Goal: Information Seeking & Learning: Check status

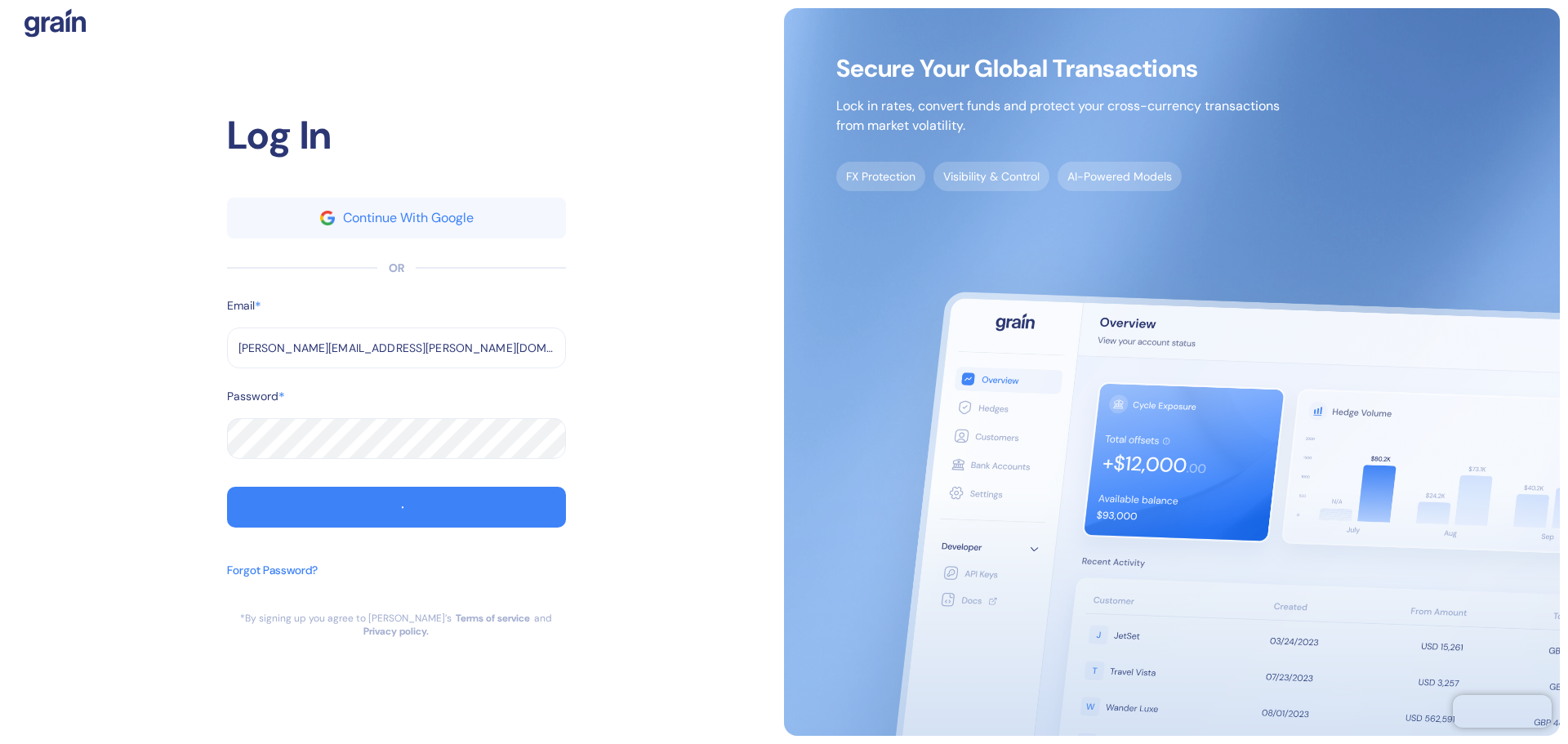
click at [624, 226] on div "Log In Continue With Google OR Email * [PERSON_NAME][EMAIL_ADDRESS][PERSON_NAME…" at bounding box center [396, 372] width 776 height 728
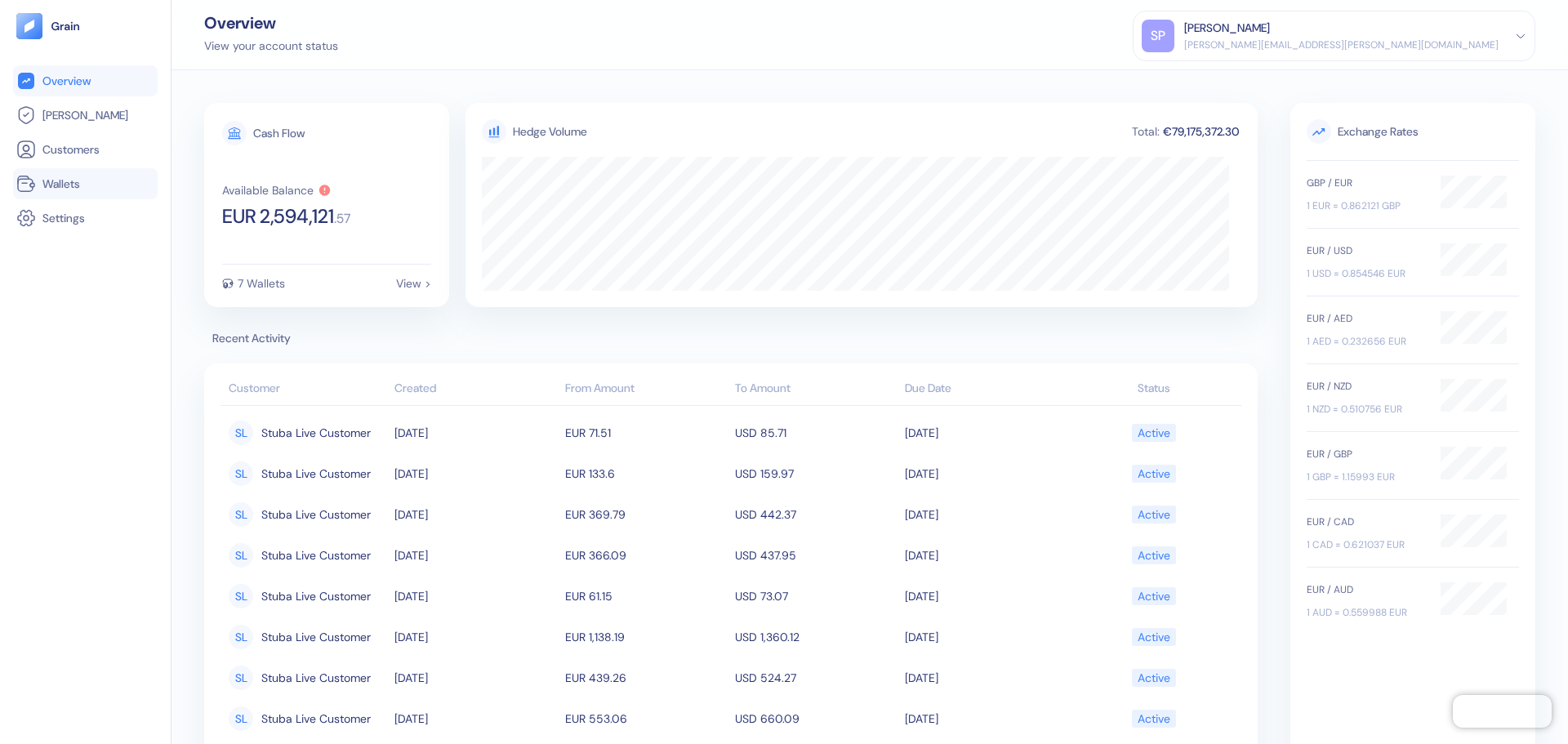
click at [86, 184] on link "Wallets" at bounding box center [85, 183] width 138 height 20
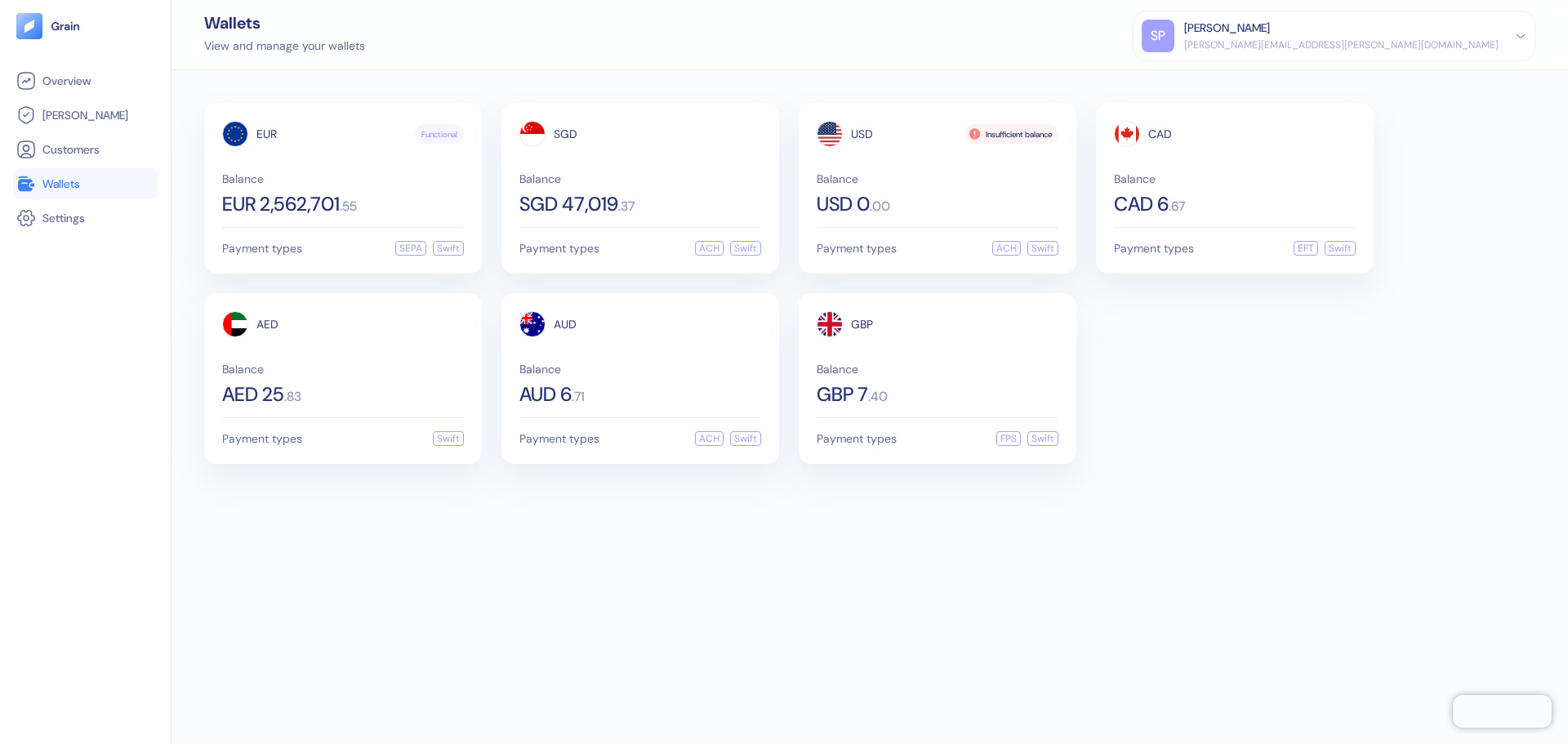
click at [841, 35] on div "Wallets View and manage your wallets SP Shridatta Patil shridatta.patil@stuba.c…" at bounding box center [870, 35] width 1397 height 70
click at [672, 237] on div "SGD Balance SGD 47,019 . 37 Payment types ACH Swift" at bounding box center [640, 187] width 277 height 171
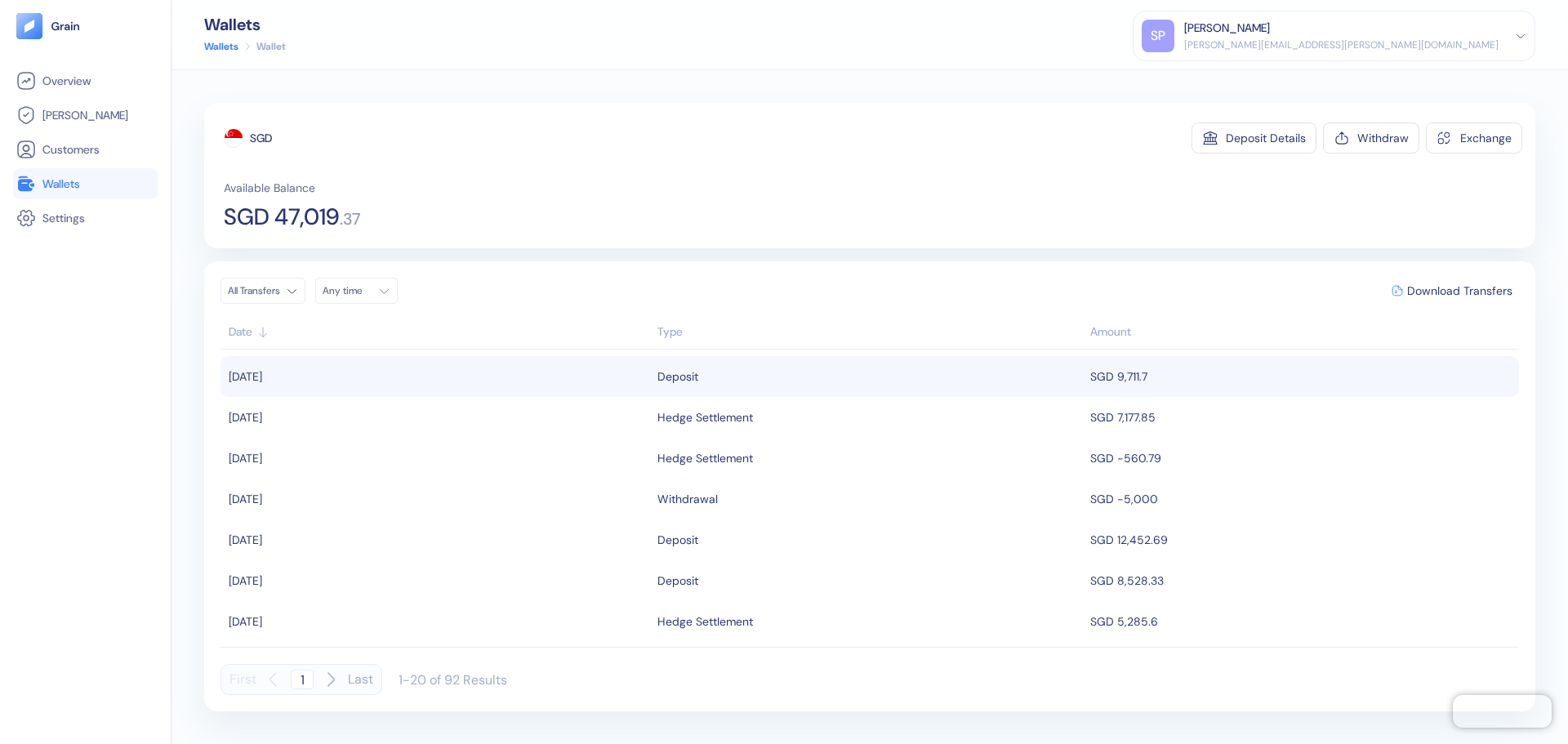
click at [1006, 371] on div "Deposit" at bounding box center [870, 376] width 425 height 28
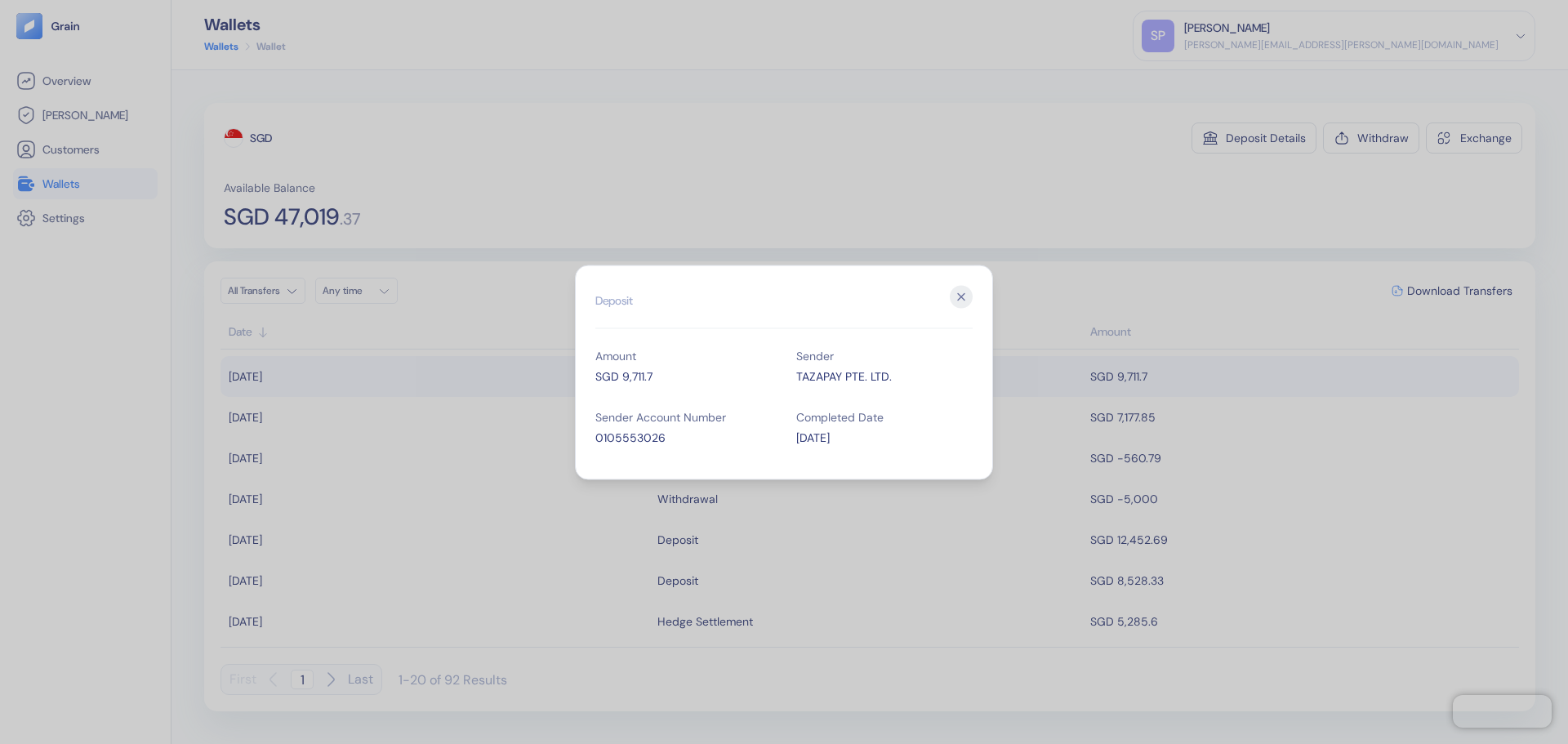
click at [825, 373] on div "TAZAPAY PTE. LTD." at bounding box center [884, 376] width 176 height 17
click at [826, 372] on div "TAZAPAY PTE. LTD." at bounding box center [884, 376] width 176 height 17
click at [956, 295] on icon "button" at bounding box center [960, 296] width 23 height 23
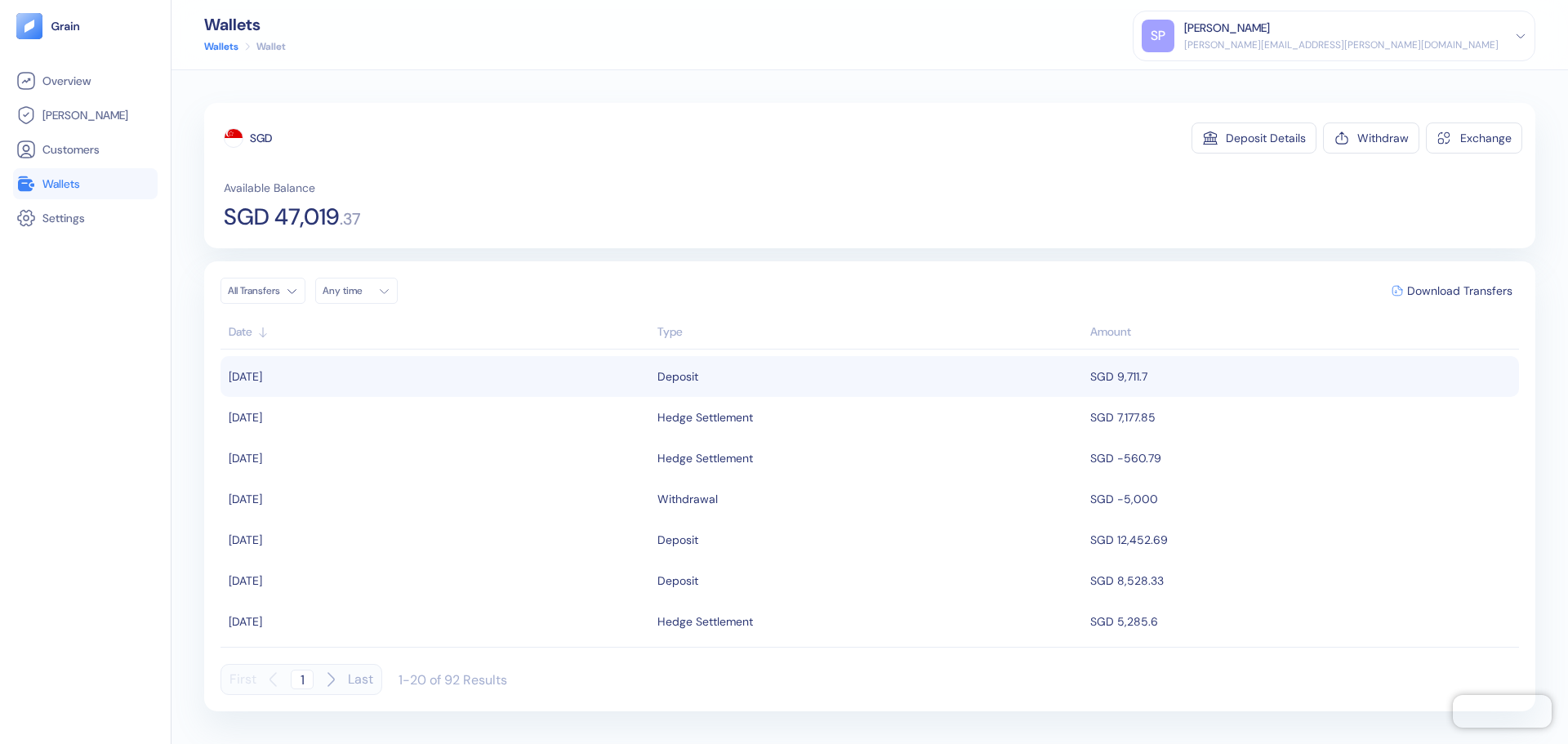
click at [68, 185] on span "Wallets" at bounding box center [61, 183] width 37 height 16
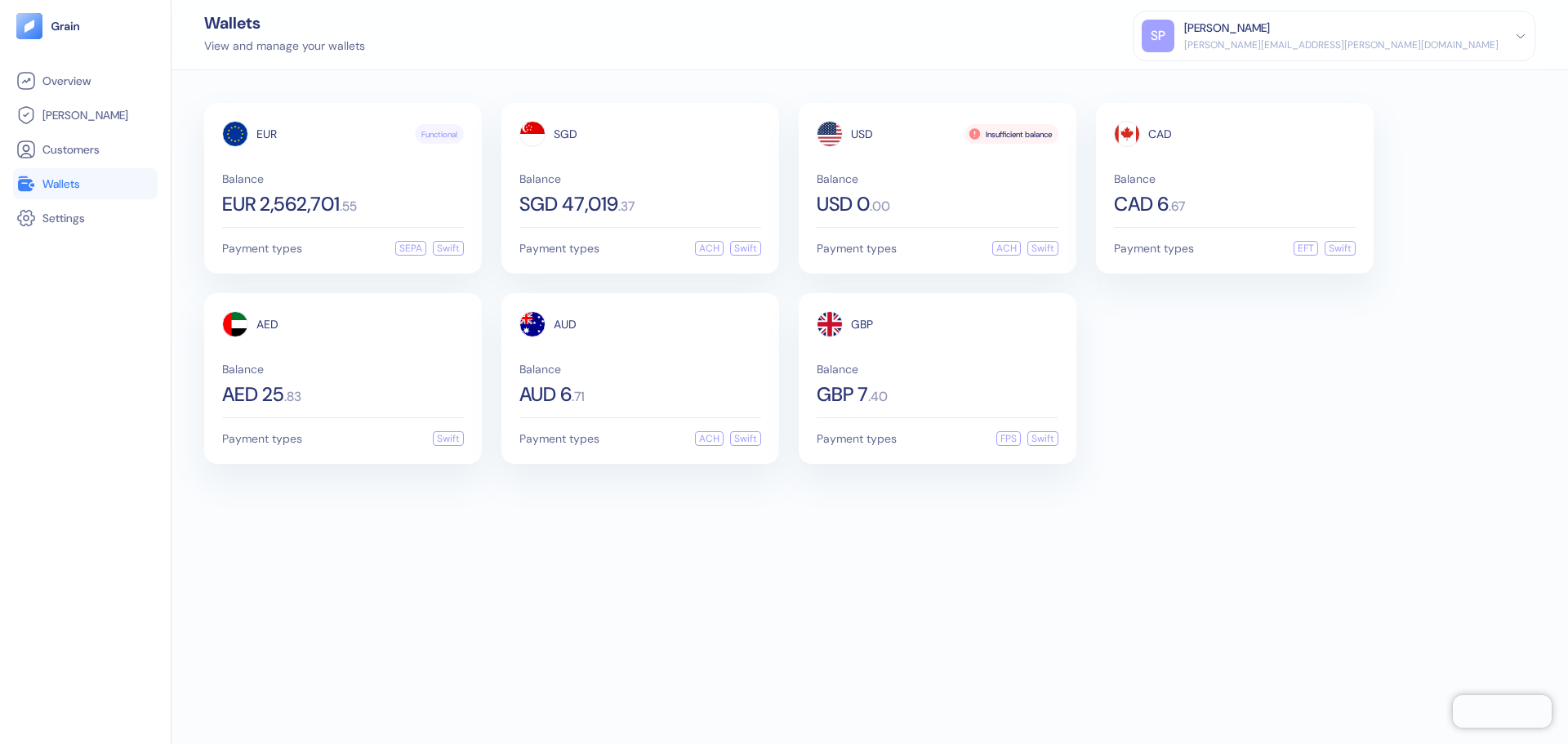
click at [958, 550] on div "EUR Functional Balance EUR 2,562,701 . 55 Payment types SEPA Swift SGD Balance …" at bounding box center [870, 407] width 1397 height 674
click at [786, 664] on div "EUR Functional Balance EUR 2,562,701 . 55 Payment types SEPA Swift SGD Balance …" at bounding box center [870, 407] width 1397 height 674
click at [910, 507] on div "EUR Functional Balance EUR 2,562,701 . 55 Payment types SEPA Swift SGD Balance …" at bounding box center [870, 407] width 1397 height 674
click at [1161, 383] on div "EUR Functional Balance EUR 2,562,701 . 55 Payment types SEPA Swift SGD Balance …" at bounding box center [870, 282] width 1331 height 361
click at [316, 180] on span "Balance" at bounding box center [343, 178] width 242 height 11
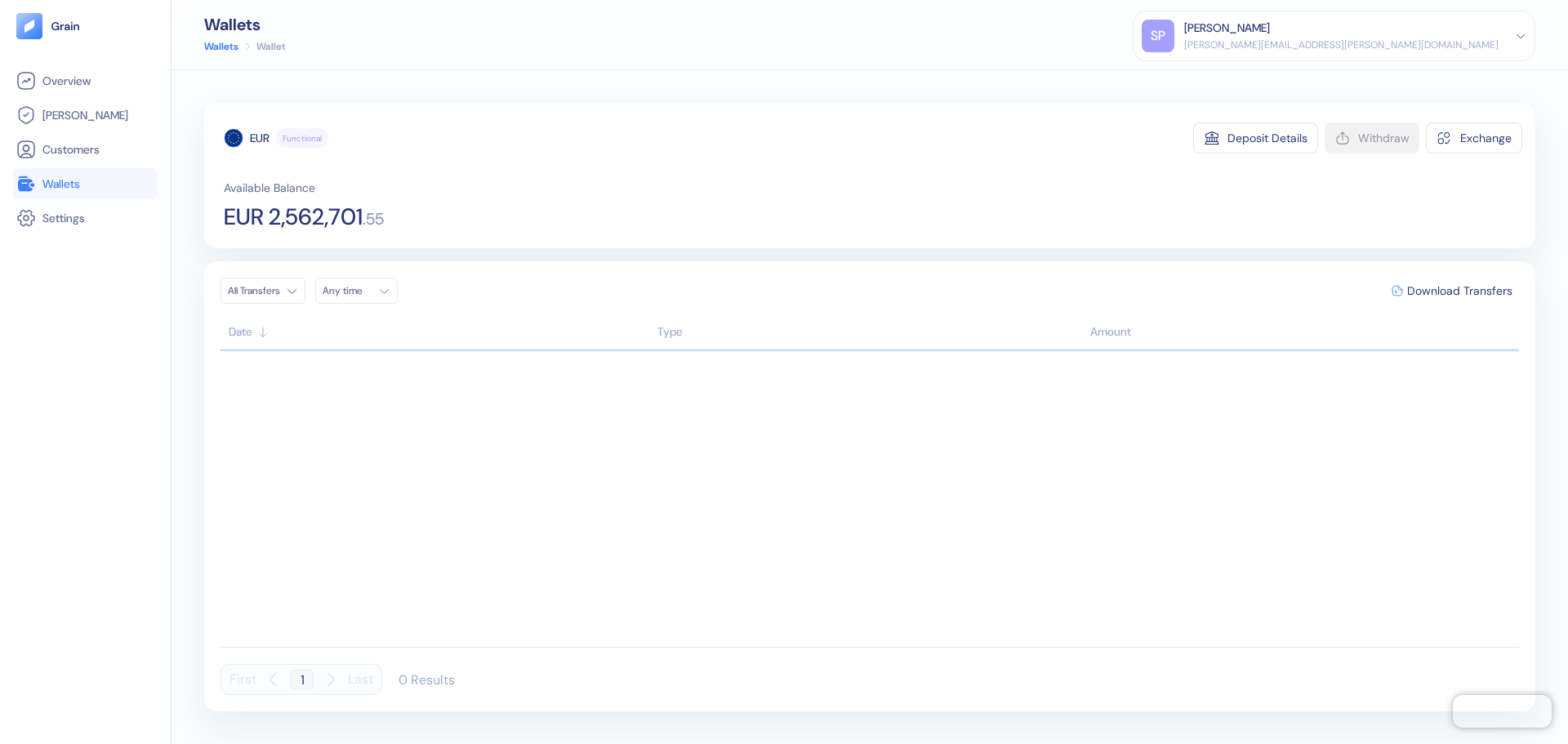
click at [85, 194] on li "Wallets" at bounding box center [85, 183] width 144 height 31
click at [94, 182] on link "Wallets" at bounding box center [85, 183] width 138 height 20
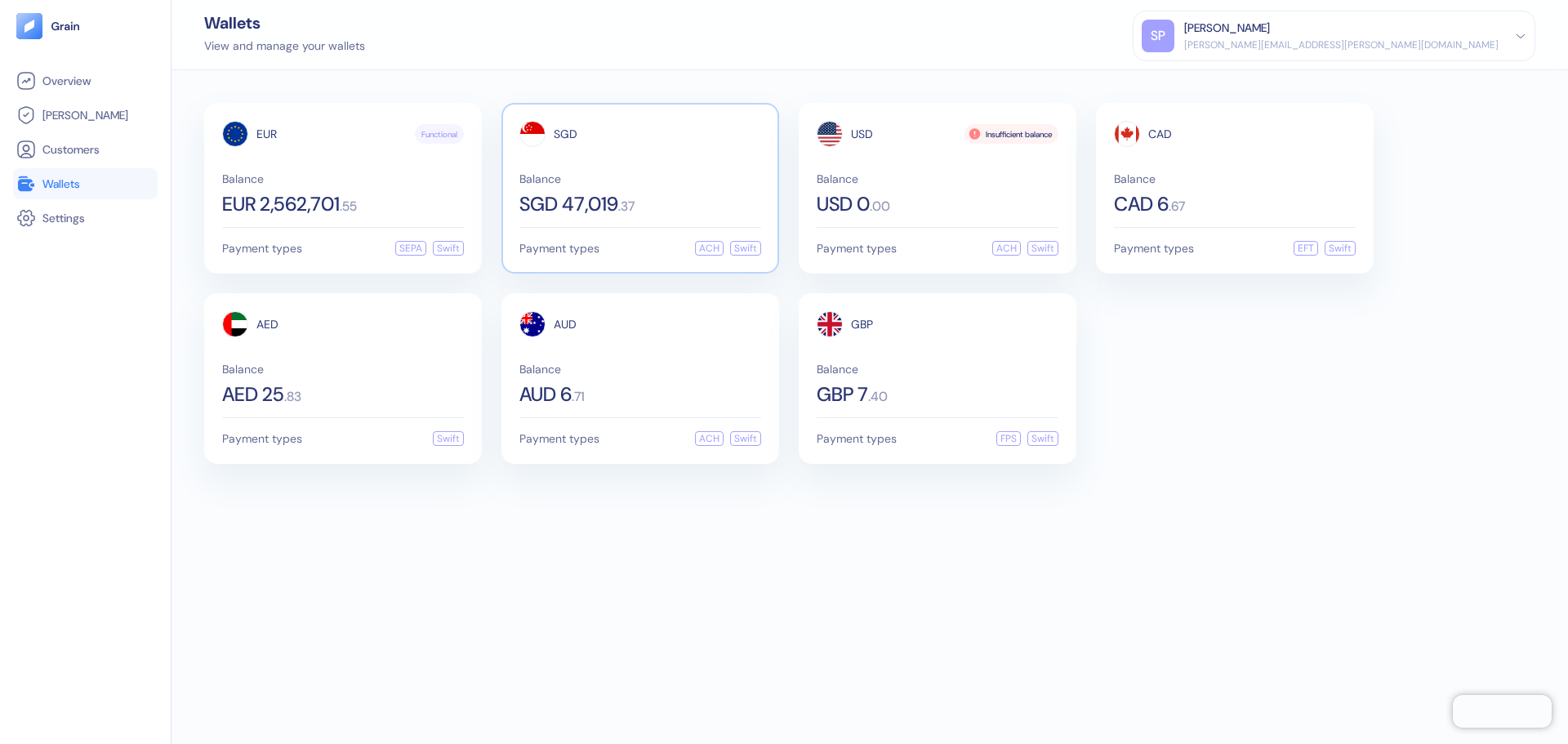
click at [676, 146] on div "SGD" at bounding box center [640, 133] width 242 height 26
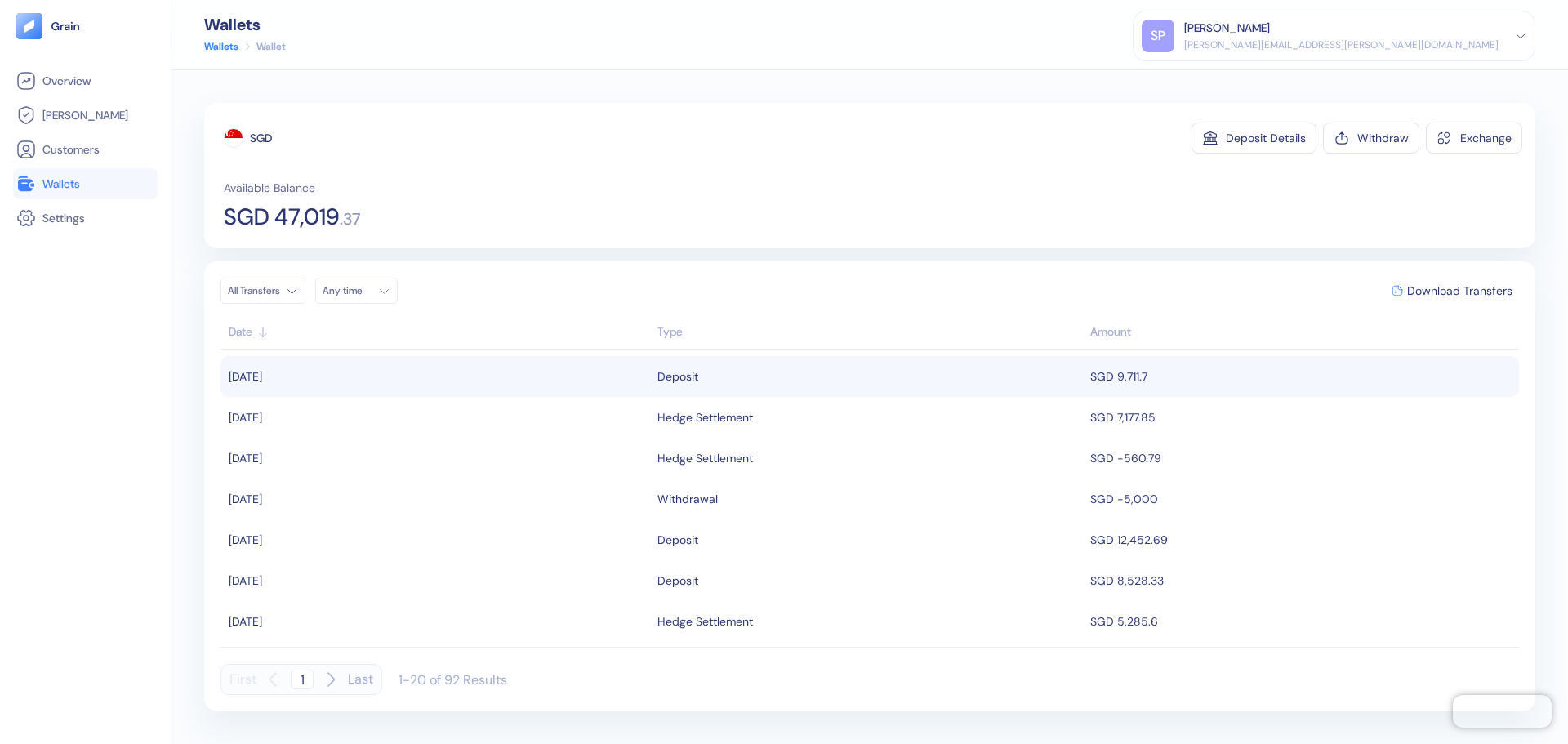
click at [731, 383] on div "Deposit" at bounding box center [870, 376] width 425 height 28
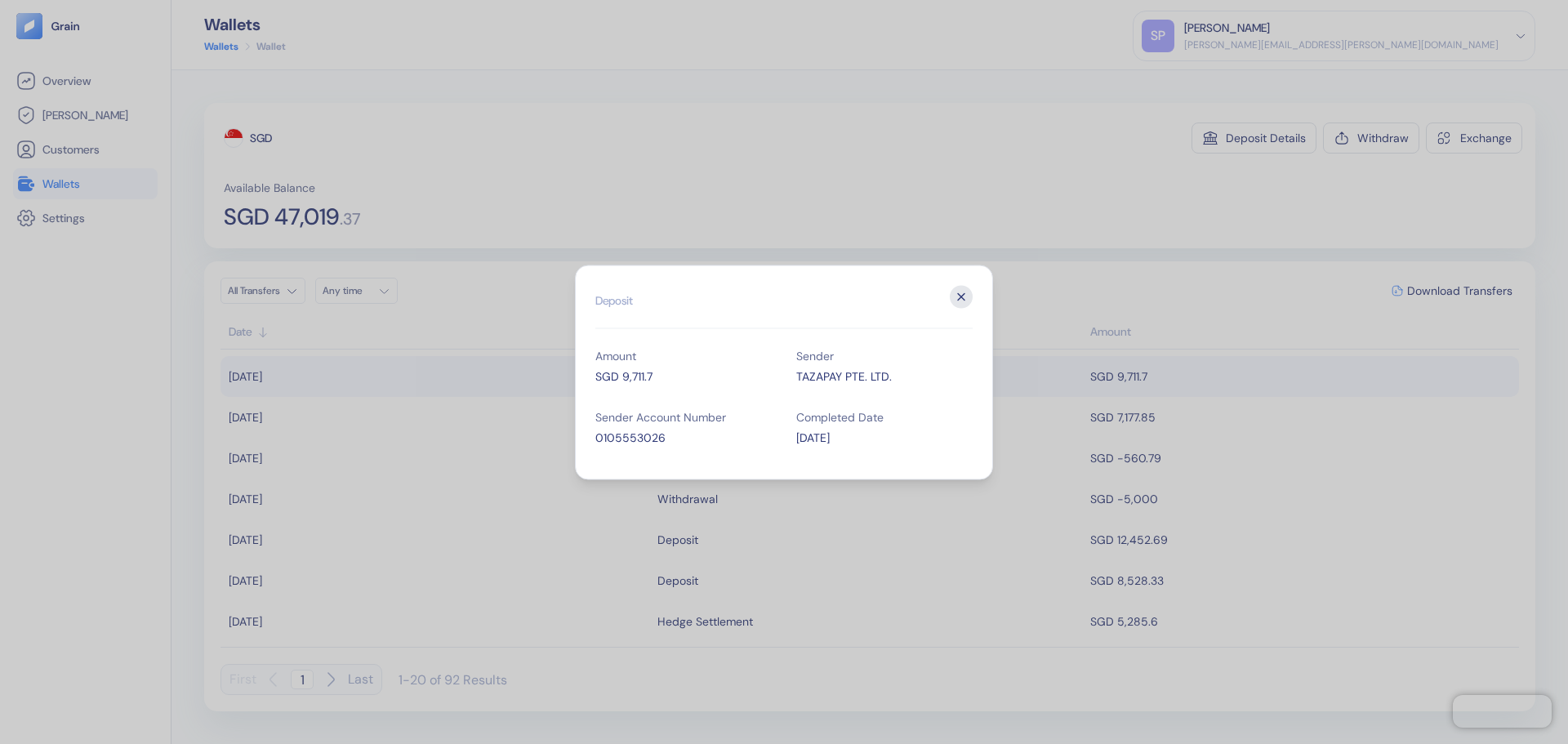
click at [950, 301] on icon "button" at bounding box center [960, 296] width 23 height 23
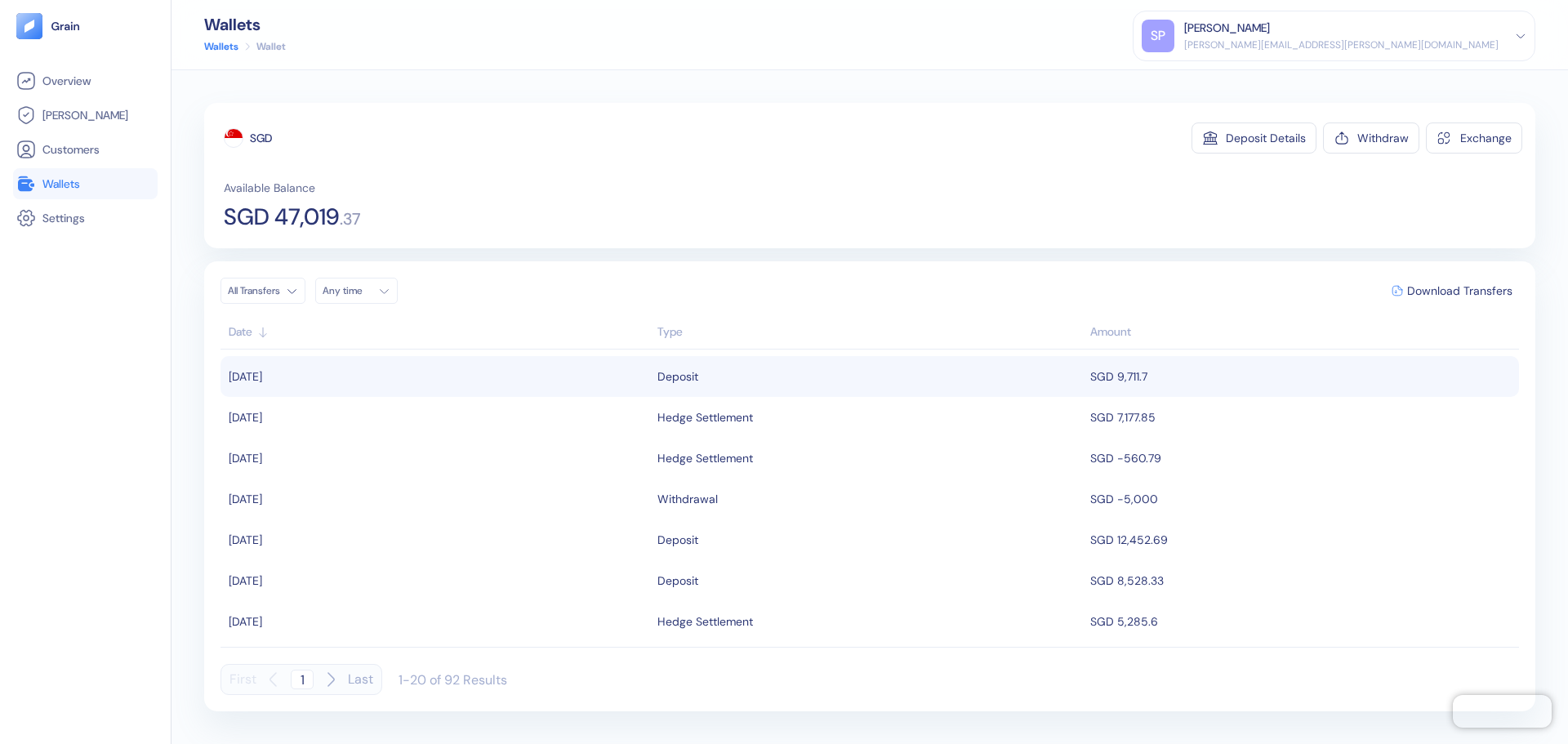
click at [790, 383] on div "Deposit" at bounding box center [870, 376] width 425 height 28
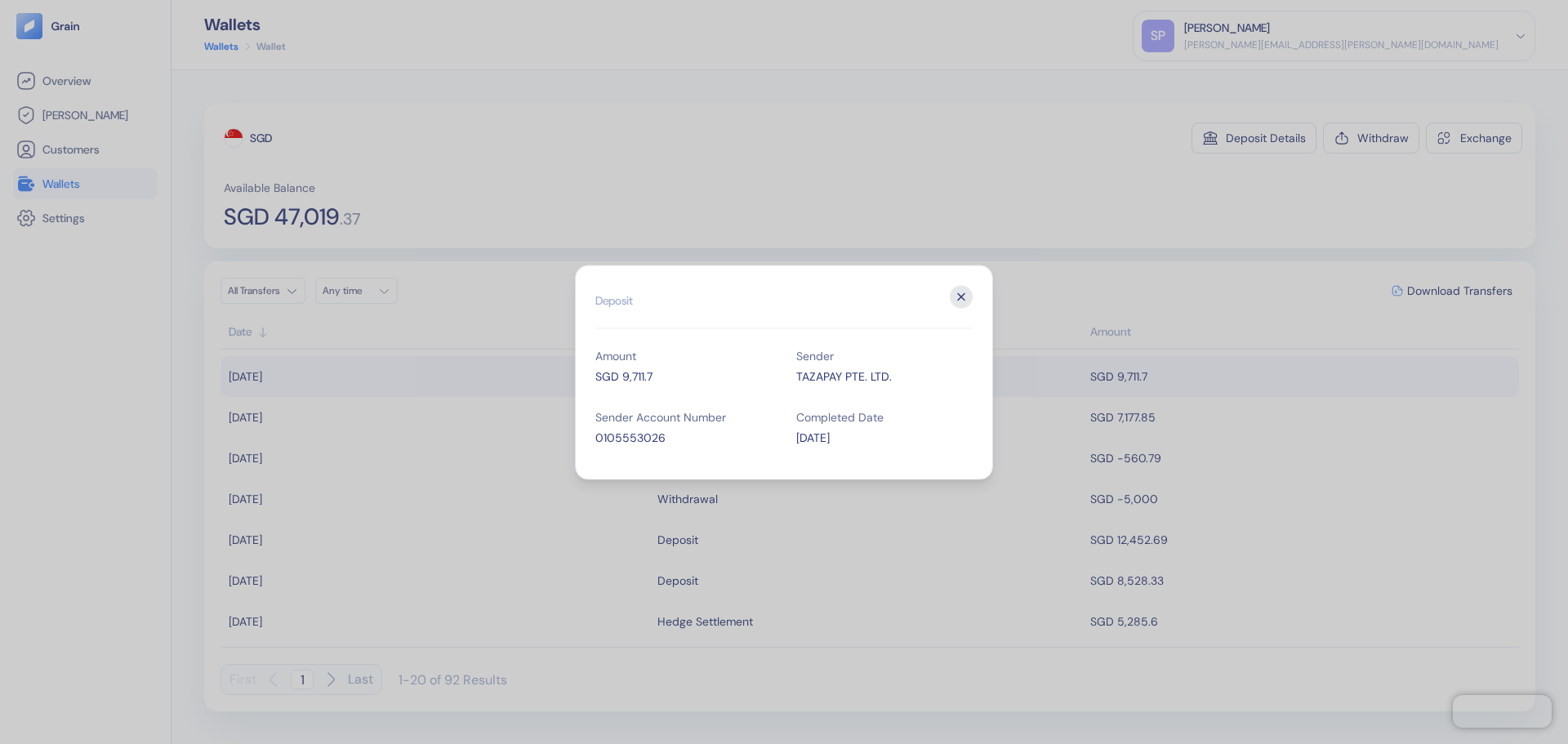
click at [954, 292] on icon "button" at bounding box center [960, 296] width 23 height 23
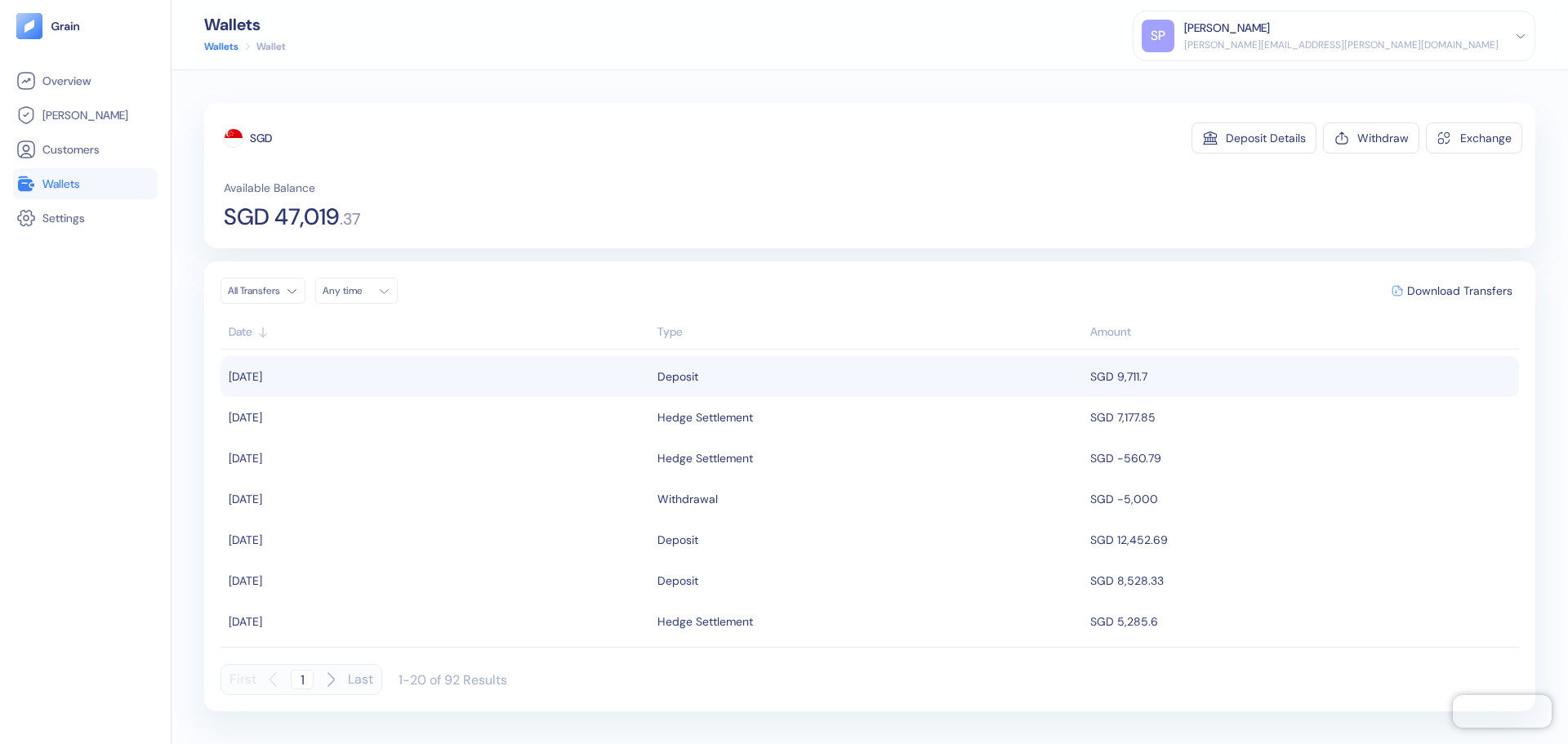
click at [733, 381] on div "Deposit" at bounding box center [870, 376] width 425 height 28
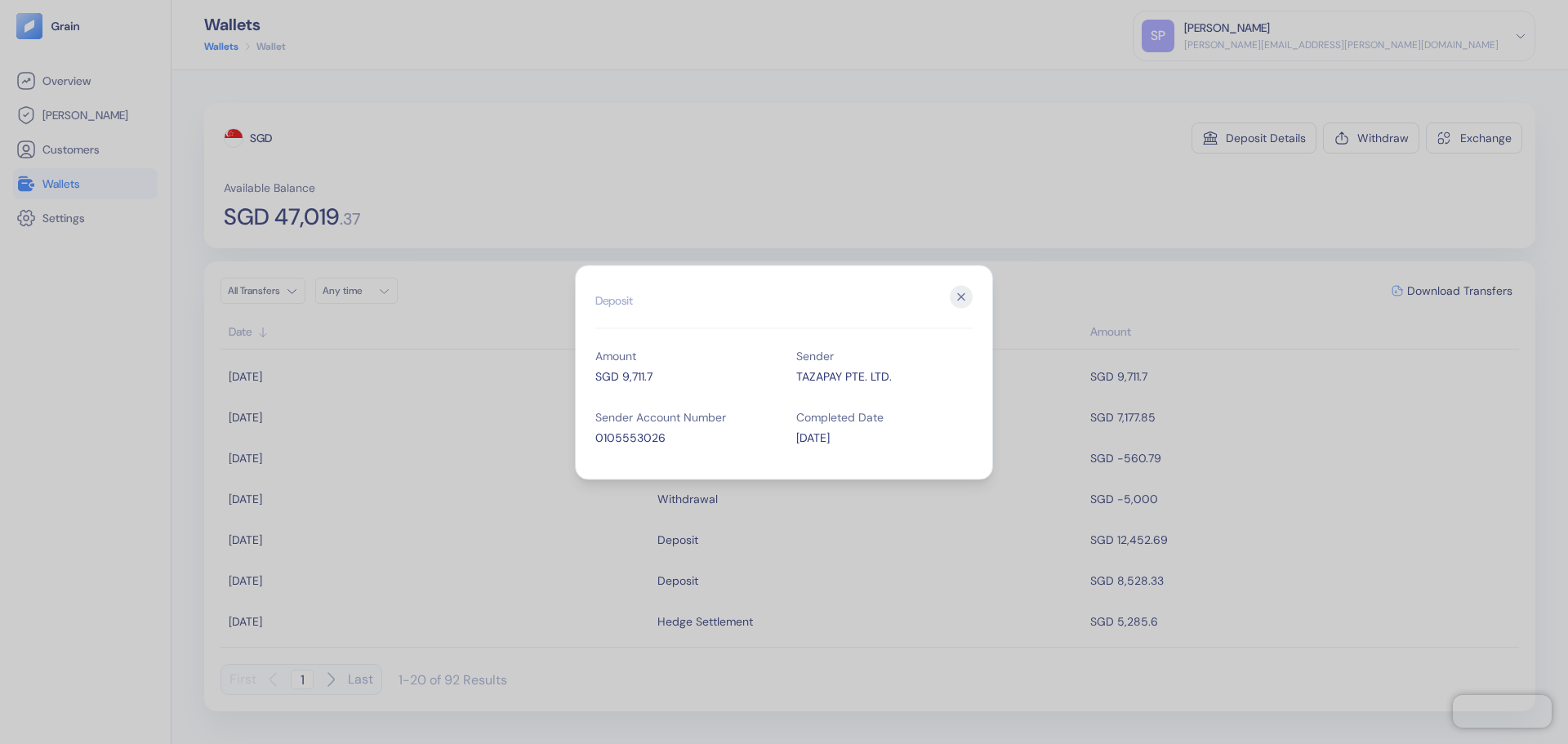
click at [638, 370] on div "SGD 9,711.7" at bounding box center [684, 376] width 176 height 17
click at [960, 295] on icon "button" at bounding box center [960, 296] width 23 height 23
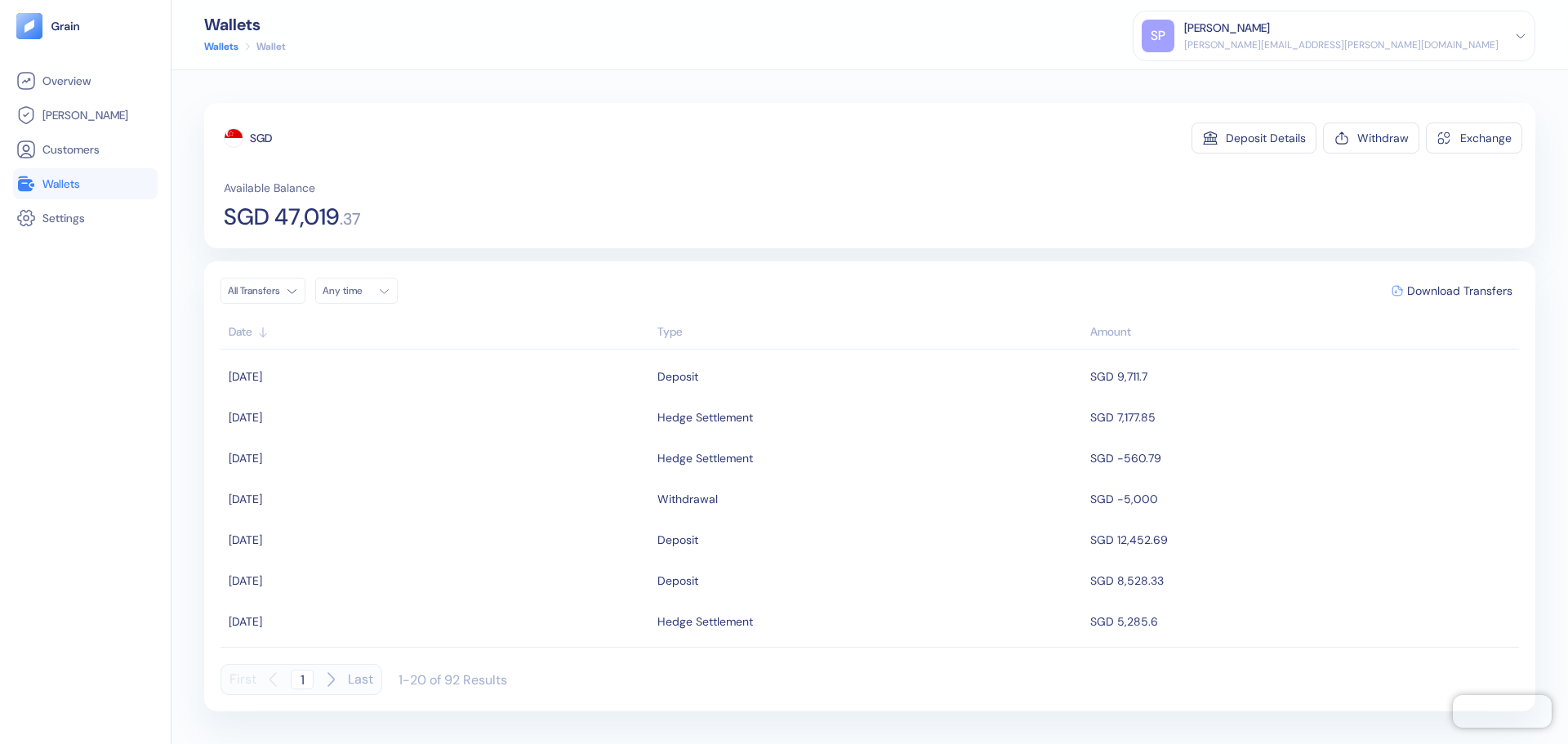
click at [164, 189] on div "Overview Hedges Customers Wallets Settings" at bounding box center [86, 372] width 171 height 744
click at [105, 171] on li "Wallets" at bounding box center [85, 183] width 144 height 31
click at [92, 177] on link "Wallets" at bounding box center [85, 183] width 138 height 20
